Goal: Task Accomplishment & Management: Manage account settings

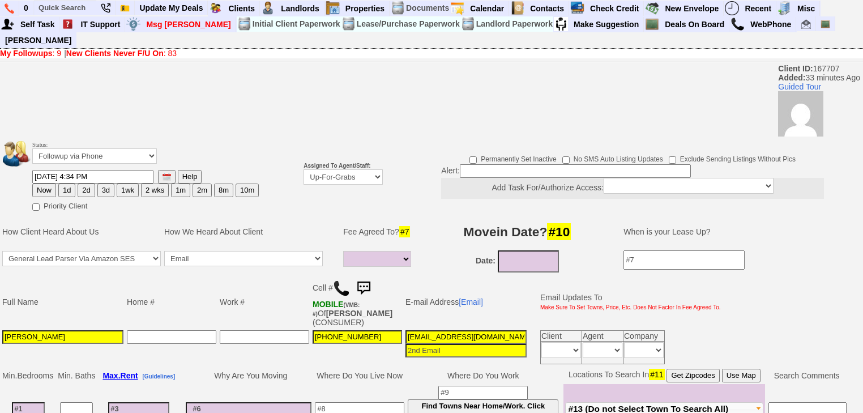
select select
click at [100, 49] on b "New Clients Never F/U On" at bounding box center [114, 53] width 97 height 9
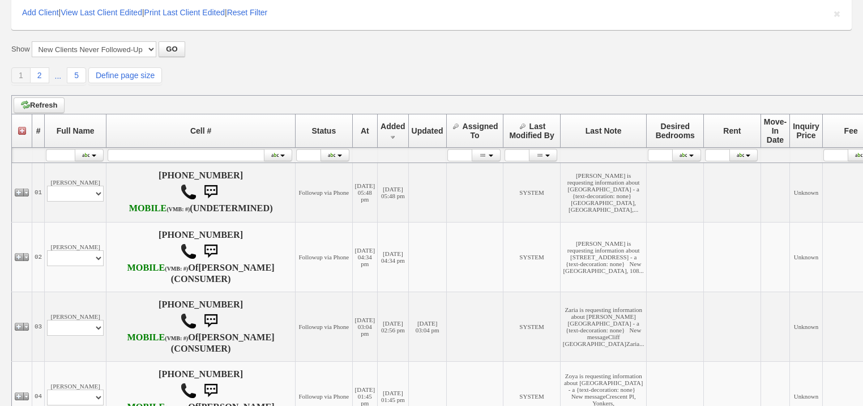
scroll to position [181, 0]
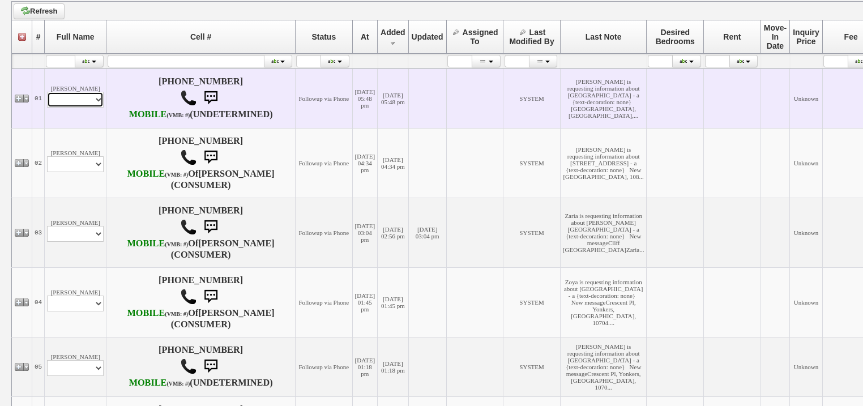
drag, startPoint x: 77, startPoint y: 113, endPoint x: 79, endPoint y: 122, distance: 9.2
click at [77, 108] on select "Profile Edit Print Email Externally (Will Not Be Tracked In CRM) Closed Deals" at bounding box center [75, 100] width 57 height 16
select select "ChangeURL,/crm/custom/edit_client_form.php?redirect=%2Fcrm%2Fclients.php&id=167…"
click at [47, 108] on select "Profile Edit Print Email Externally (Will Not Be Tracked In CRM) Closed Deals" at bounding box center [75, 100] width 57 height 16
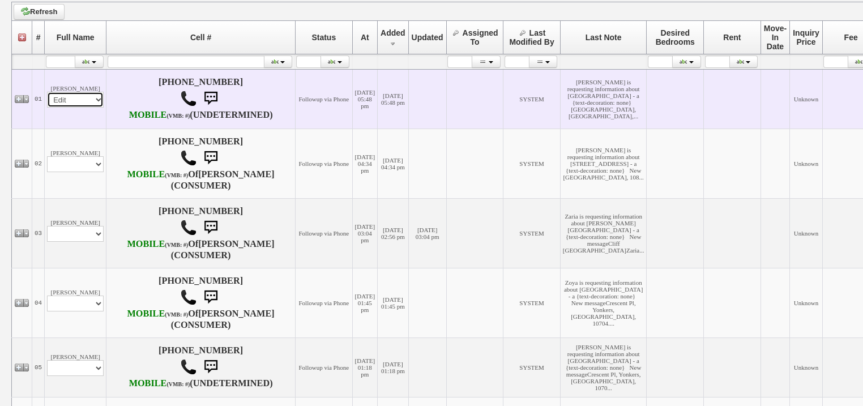
select select
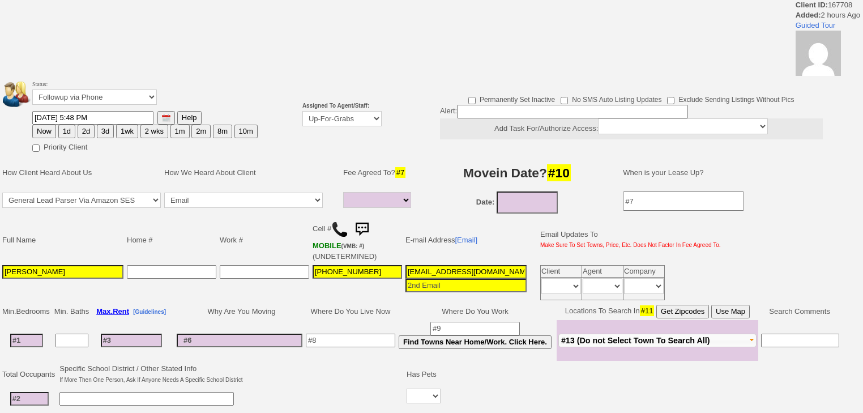
select select
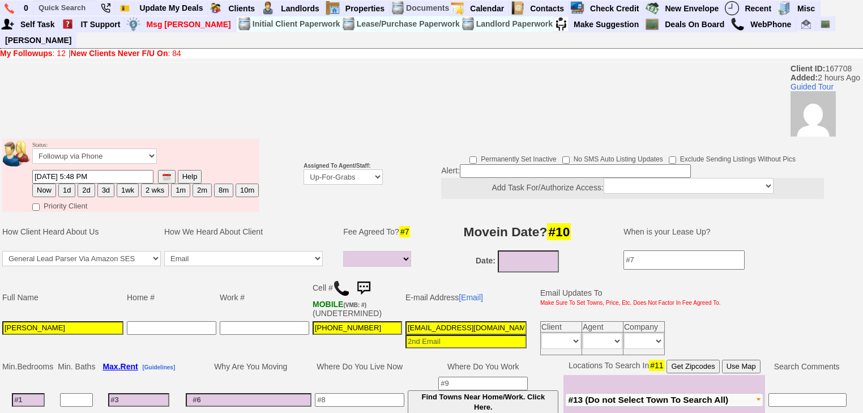
click at [59, 49] on link "My Followups : 12" at bounding box center [33, 53] width 66 height 9
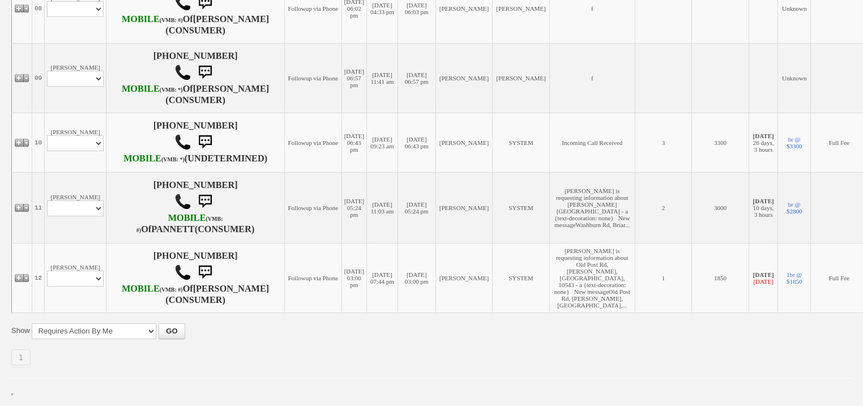
scroll to position [906, 0]
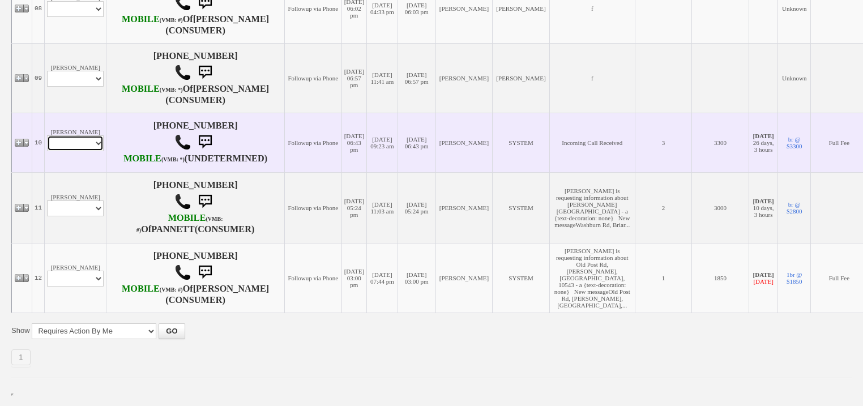
click at [93, 135] on select "Profile Edit Print Email Externally (Will Not Be Tracked In CRM) Closed Deals" at bounding box center [75, 143] width 57 height 16
select select "ChangeURL,/crm/custom/edit_client_form.php?redirect=%2Fcrm%2Fclients.php&id=167…"
click at [47, 135] on select "Profile Edit Print Email Externally (Will Not Be Tracked In CRM) Closed Deals" at bounding box center [75, 143] width 57 height 16
select select
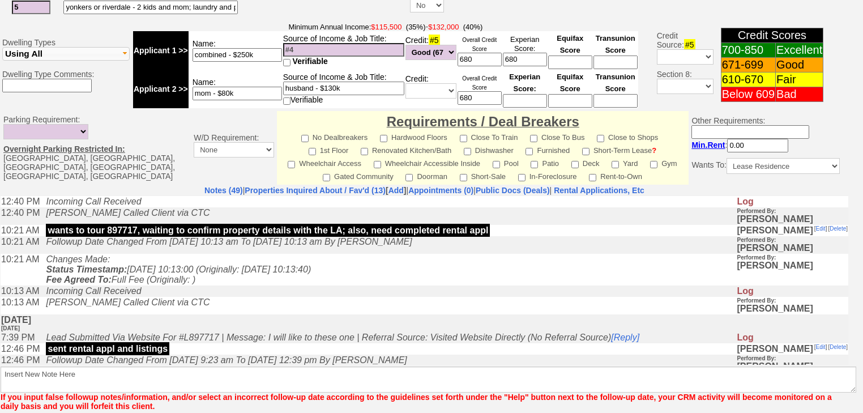
scroll to position [490, 0]
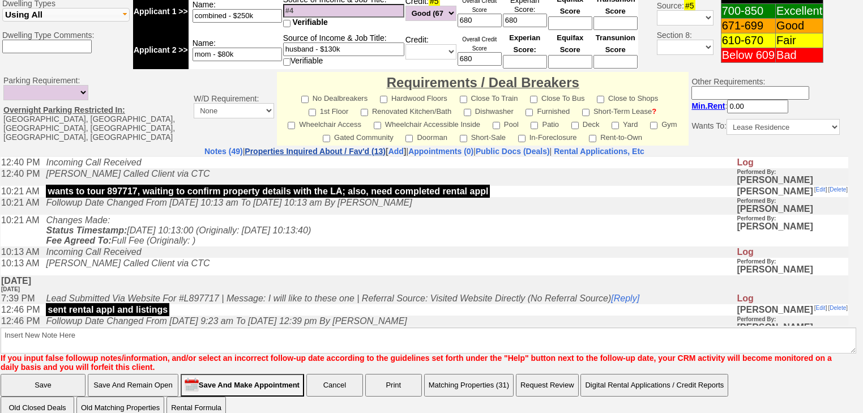
drag, startPoint x: 251, startPoint y: 0, endPoint x: 252, endPoint y: 136, distance: 136.4
click at [252, 147] on link "Properties Inquired About / Fav'd (13)" at bounding box center [315, 151] width 141 height 9
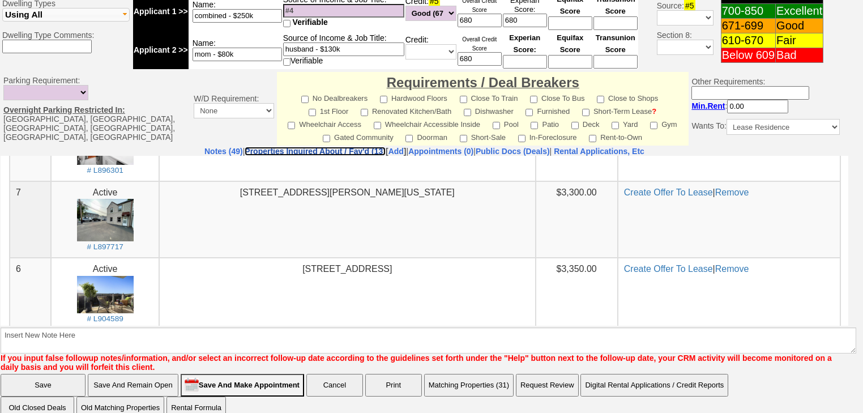
scroll to position [498, 0]
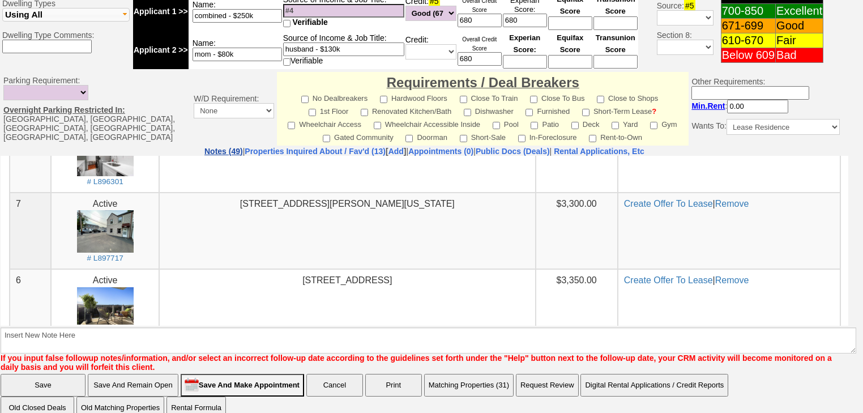
click at [204, 147] on link "Notes (49)" at bounding box center [223, 151] width 38 height 9
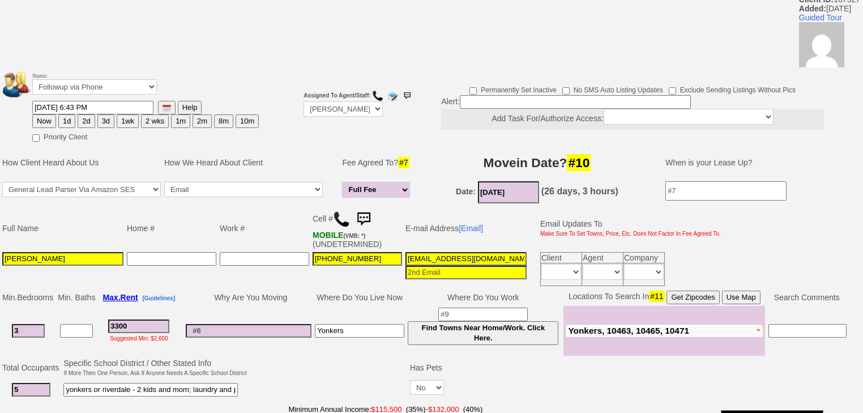
scroll to position [0, 0]
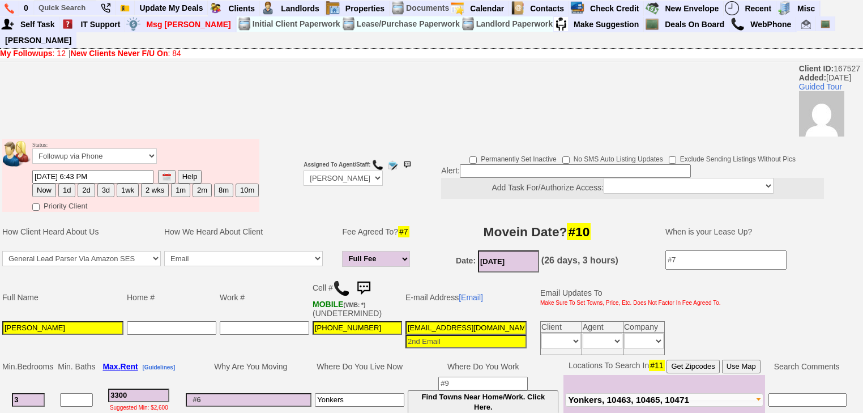
click at [70, 183] on button "1d" at bounding box center [66, 190] width 17 height 14
type input "09/05/2025 08:32 PM"
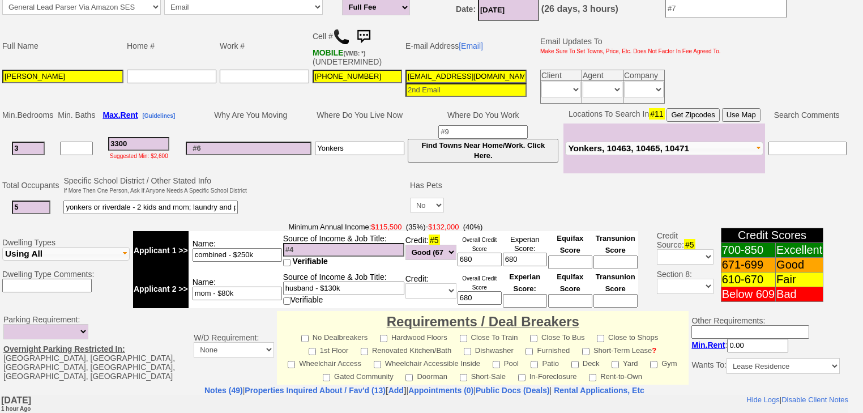
scroll to position [491, 0]
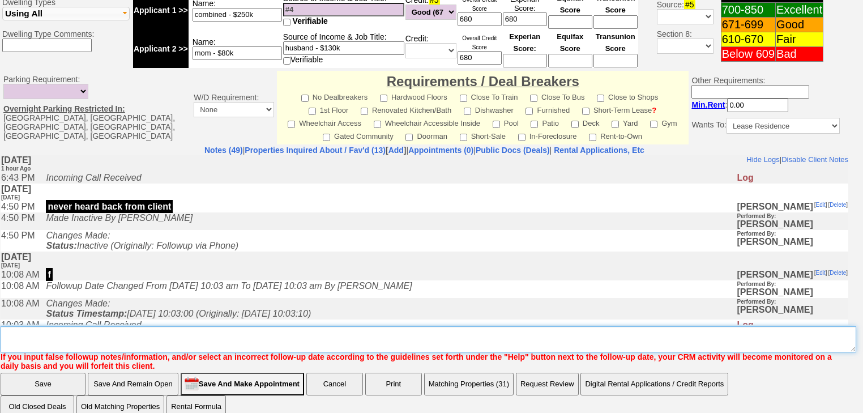
click at [92, 326] on textarea "Insert New Note Here" at bounding box center [428, 339] width 855 height 26
type textarea "f"
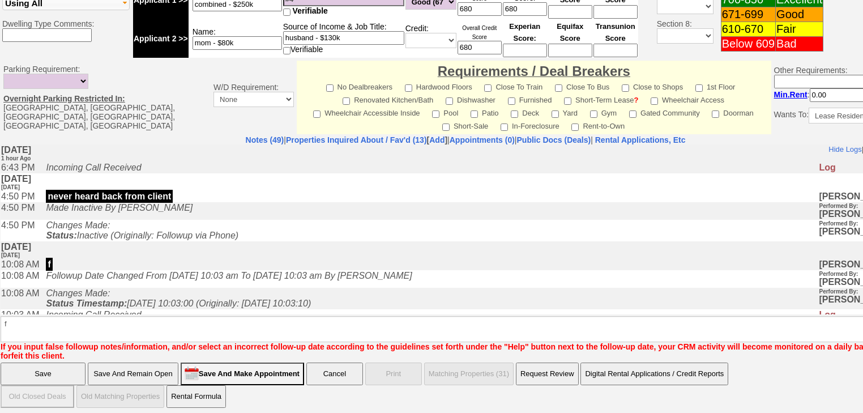
drag, startPoint x: 32, startPoint y: 366, endPoint x: 29, endPoint y: 70, distance: 295.5
click at [32, 366] on input "Save" at bounding box center [43, 373] width 85 height 23
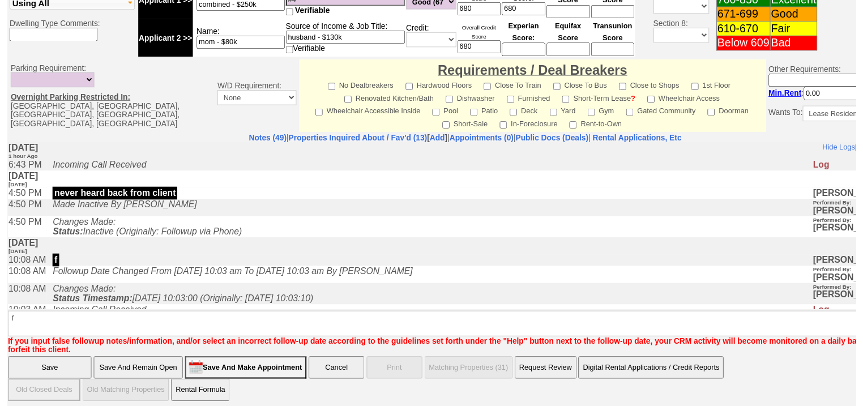
scroll to position [441, 0]
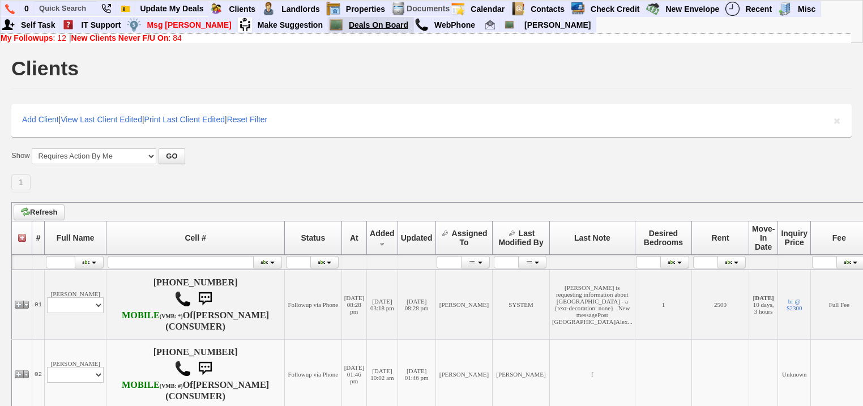
click at [344, 25] on link "Deals On Board" at bounding box center [378, 25] width 69 height 15
